Goal: Task Accomplishment & Management: Use online tool/utility

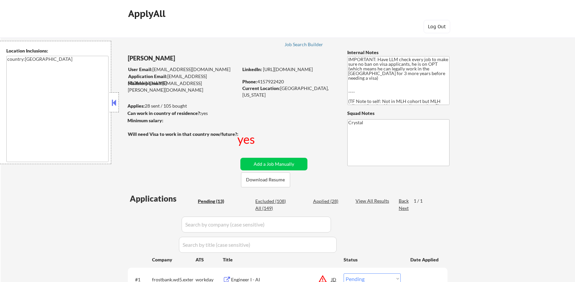
select select ""pending""
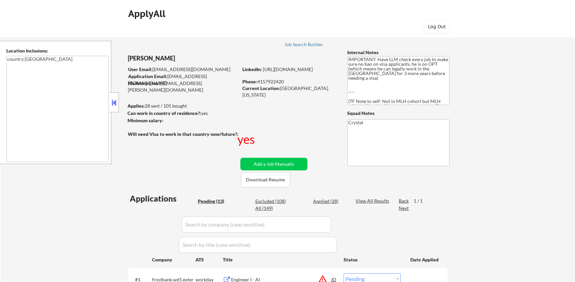
select select ""pending""
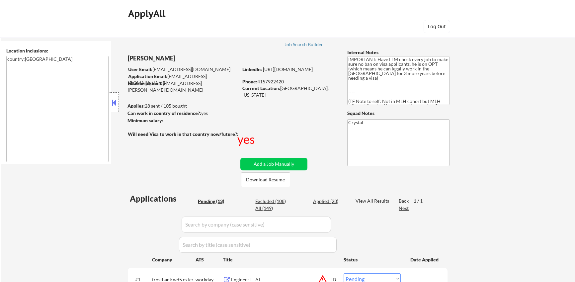
select select ""pending""
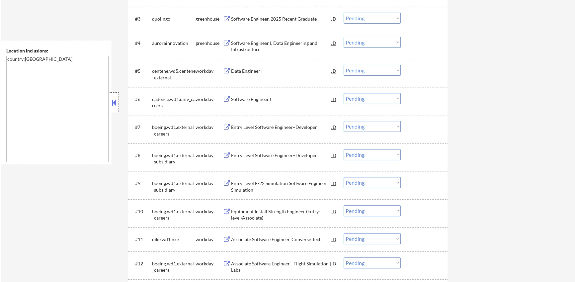
scroll to position [53, 0]
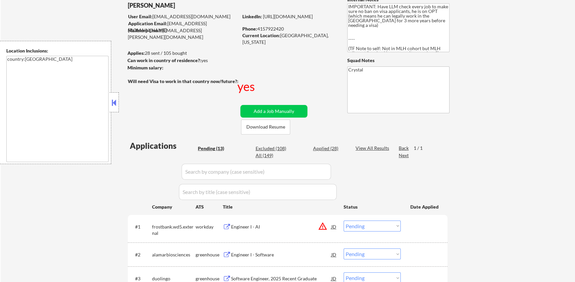
click at [282, 145] on div "Excluded (108)" at bounding box center [271, 148] width 33 height 7
select select ""excluded""
select select ""excluded__bad_match_""
select select ""excluded""
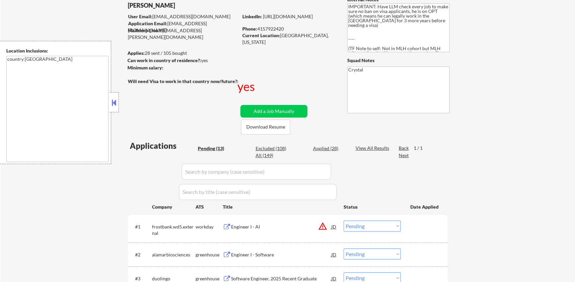
select select ""excluded""
select select ""excluded__expired_""
select select ""excluded__bad_match_""
select select ""excluded""
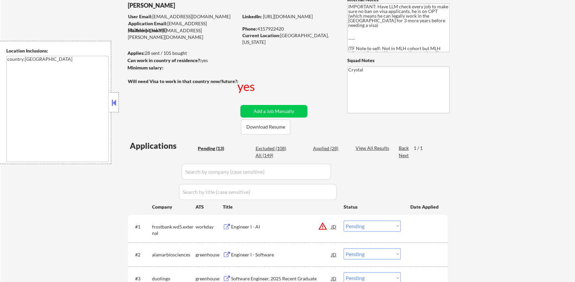
select select ""excluded__bad_match_""
select select ""excluded""
select select ""excluded__expired_""
select select ""excluded__other_""
select select ""excluded__bad_match_""
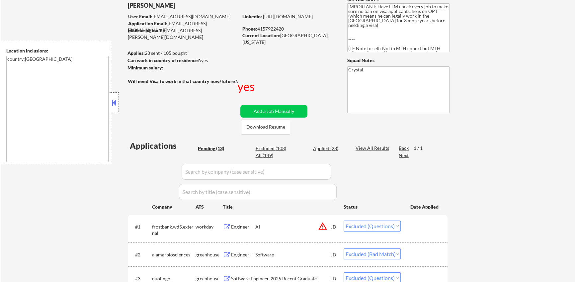
select select ""excluded""
select select ""excluded__expired_""
select select ""excluded""
select select ""excluded__bad_match_""
select select ""excluded__location_""
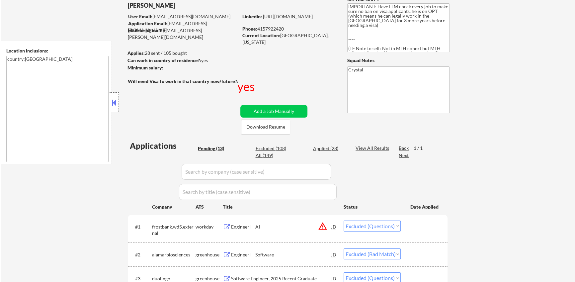
select select ""excluded__other_""
select select ""excluded__bad_match_""
select select ""excluded__location_""
select select ""excluded__bad_match_""
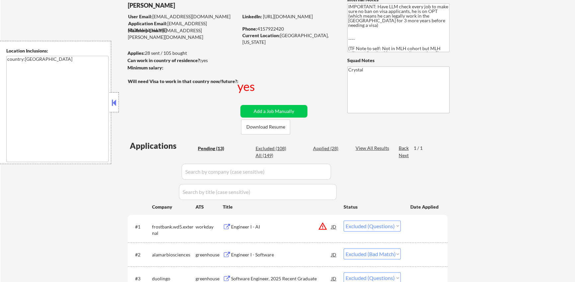
select select ""excluded""
select select ""excluded__bad_match_""
select select ""excluded__expired_""
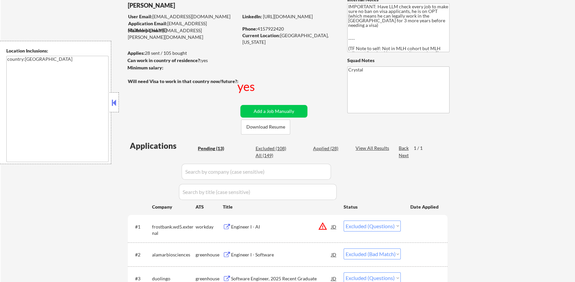
select select ""excluded__bad_match_""
select select ""excluded__location_""
select select ""excluded__bad_match_""
select select ""excluded__expired_""
select select ""excluded__bad_match_""
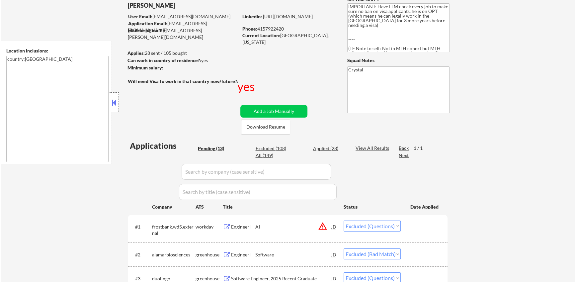
select select ""excluded""
select select ""excluded__bad_match_""
select select ""excluded__expired_""
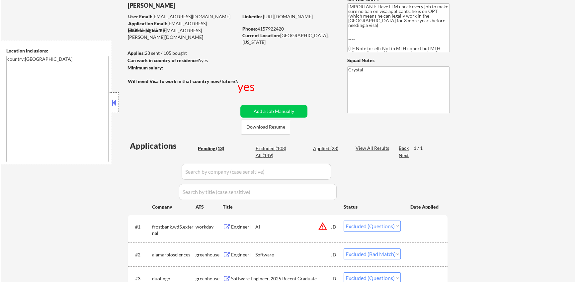
select select ""excluded__expired_""
select select ""excluded""
select select ""excluded__bad_match_""
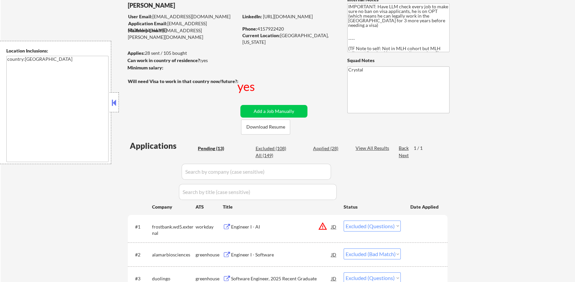
select select ""excluded__expired_""
select select ""excluded""
select select ""excluded__bad_match_""
select select ""excluded__expired_""
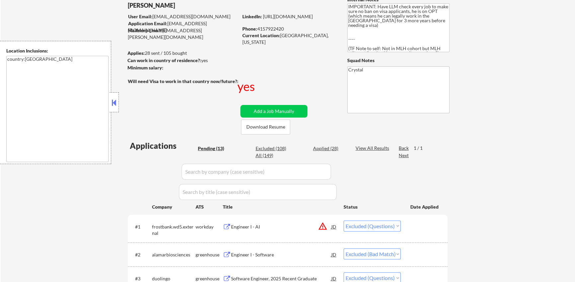
select select ""excluded""
select select ""excluded__expired_""
select select ""excluded__bad_match_""
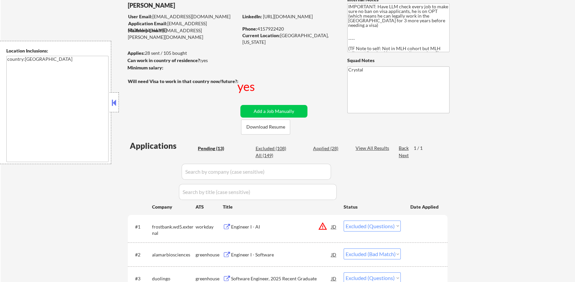
select select ""excluded__bad_match_""
select select ""excluded__expired_""
select select ""excluded__location_""
select select ""excluded__bad_match_""
select select ""excluded__location_""
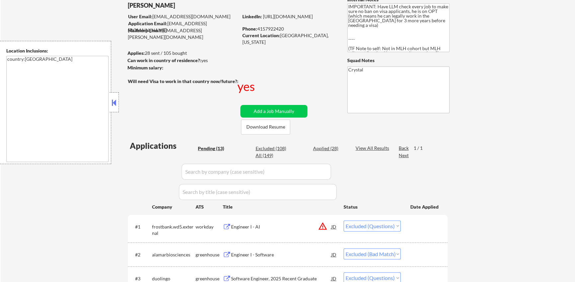
select select ""excluded__expired_""
select select ""excluded__bad_match_""
select select ""excluded__expired_""
select select ""excluded__bad_match_""
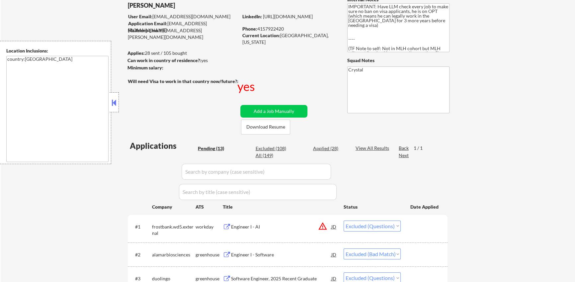
select select ""excluded__bad_match_""
select select ""excluded__expired_""
select select ""excluded""
select select ""excluded__expired_""
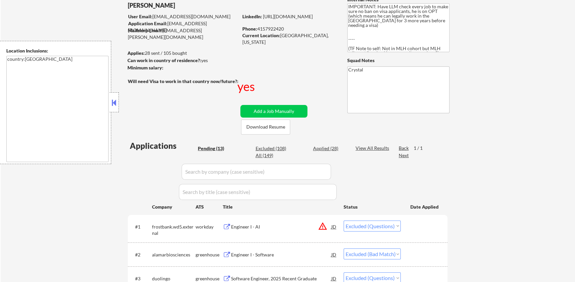
select select ""excluded__bad_match_""
select select ""excluded__expired_""
select select ""excluded__bad_match_""
select select ""excluded__expired_""
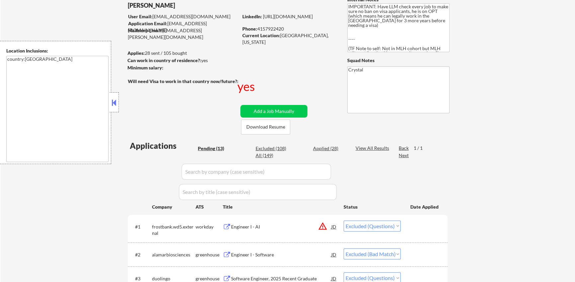
select select ""excluded__bad_match_""
select select ""excluded__other_""
select select ""excluded__expired_""
select select ""excluded__bad_match_""
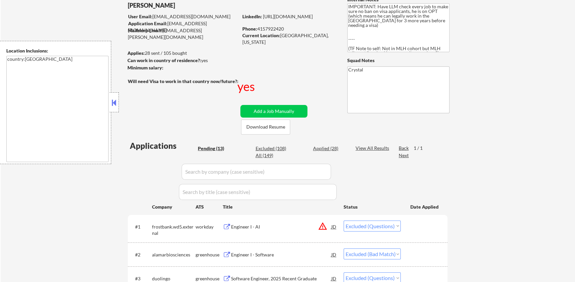
select select ""excluded""
select select ""excluded__bad_match_""
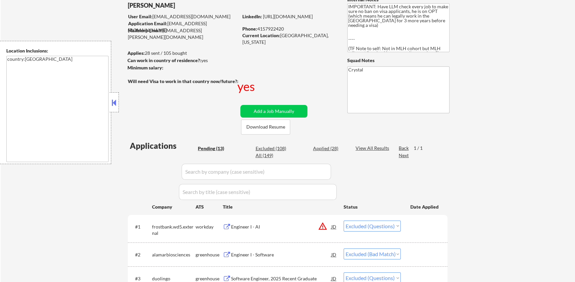
select select ""excluded__expired_""
select select ""excluded__bad_match_""
select select ""excluded__blocklist_""
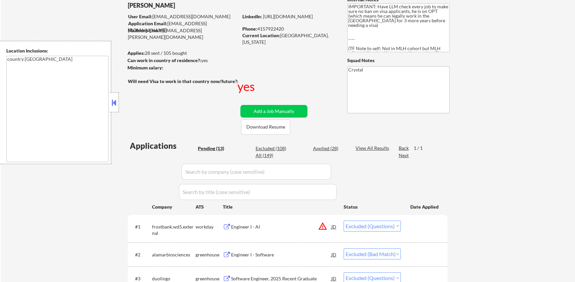
select select ""excluded""
select select ""excluded__expired_""
select select ""excluded__bad_match_""
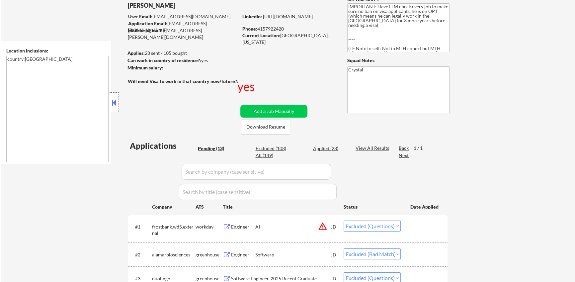
select select ""excluded""
select select ""excluded__expired_""
select select ""excluded__bad_match_""
select select ""excluded""
select select ""excluded__expired_""
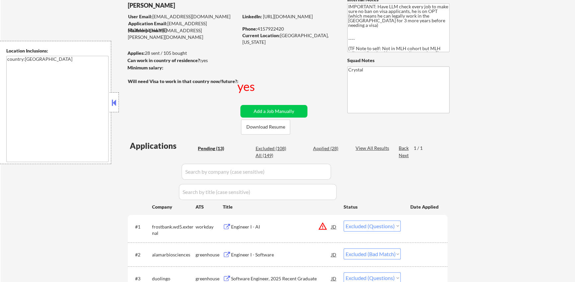
select select ""excluded__bad_match_""
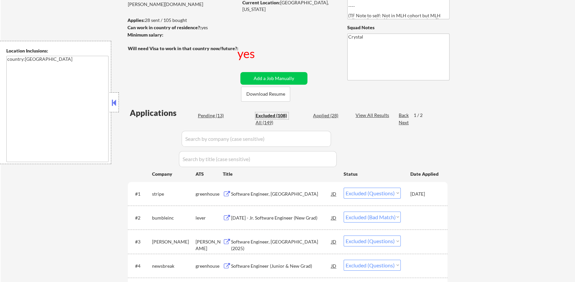
scroll to position [29, 0]
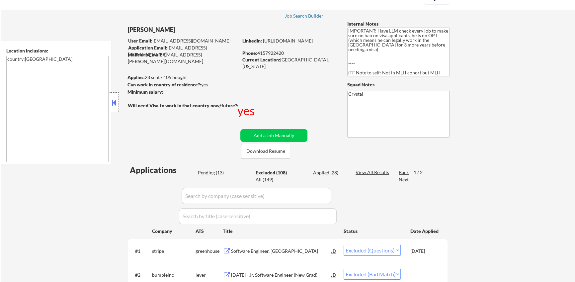
type textarea "IMPORTANT: Have LLM check every job to make sure no ban on visa applicants, he …"
